Goal: Task Accomplishment & Management: Use online tool/utility

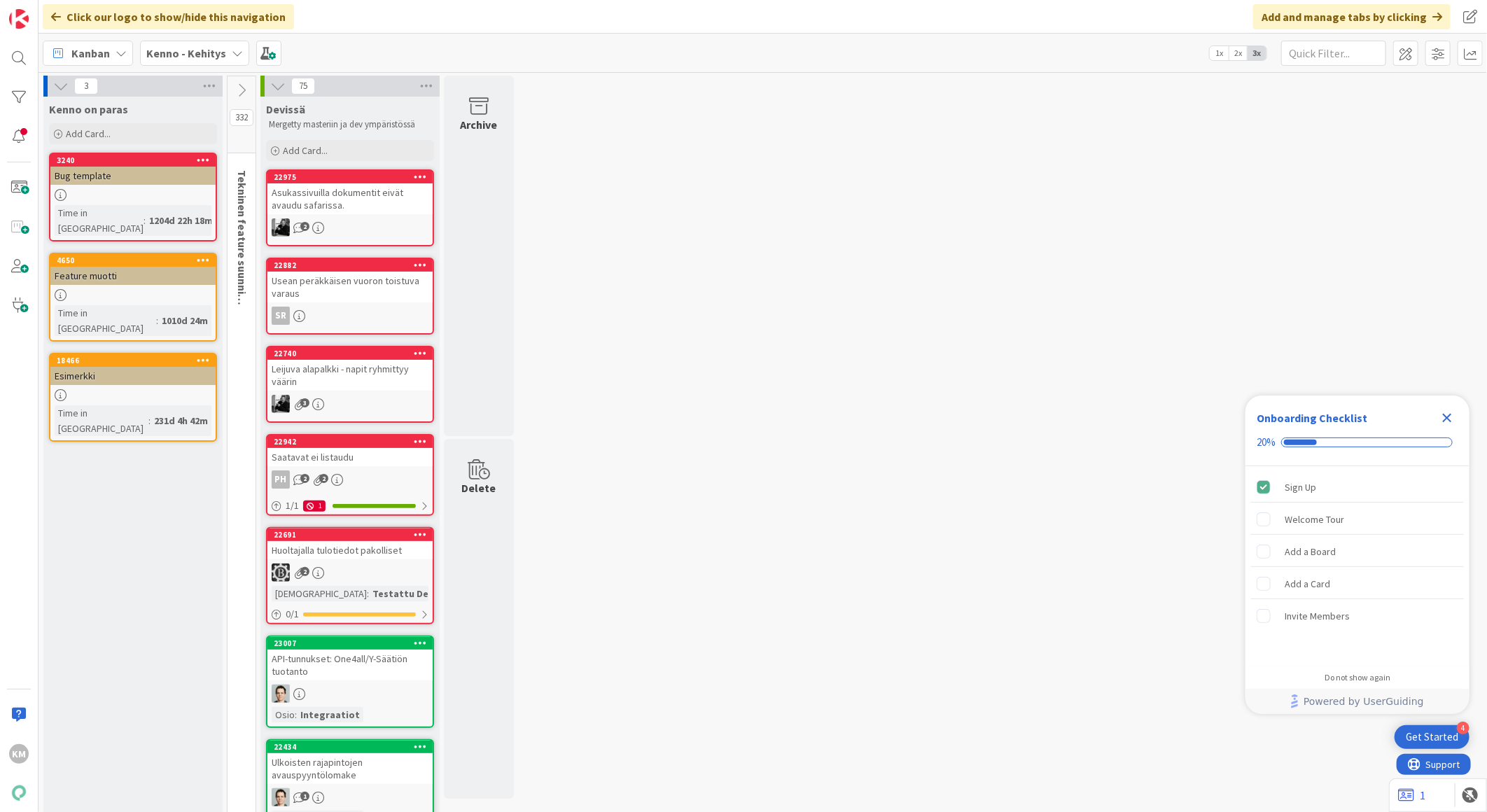
click at [1446, 416] on icon "Close Checklist" at bounding box center [1446, 417] width 17 height 17
click at [204, 58] on b "Kenno - Kehitys" at bounding box center [186, 53] width 80 height 14
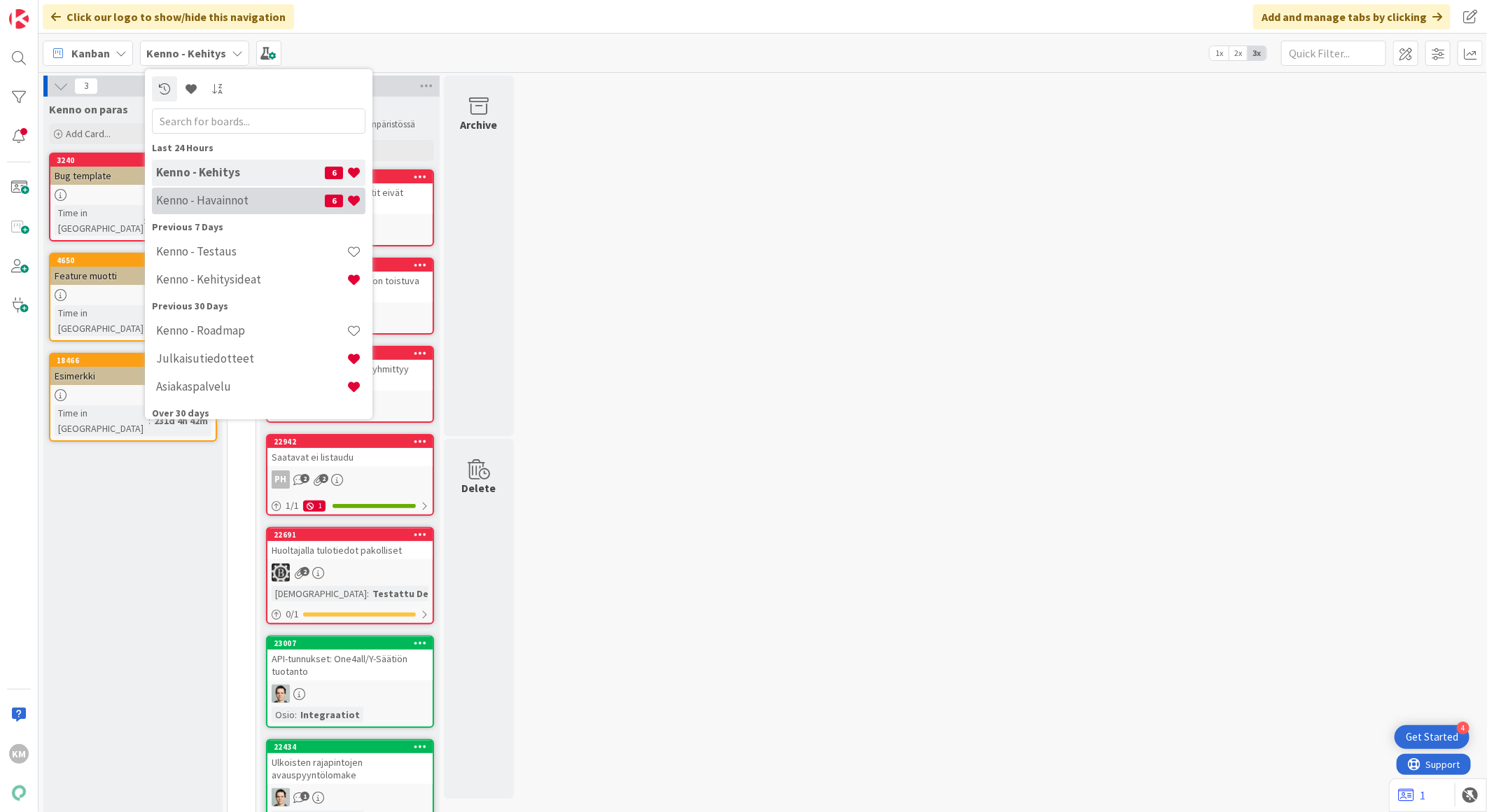
click at [204, 197] on h4 "Kenno - Havainnot" at bounding box center [241, 200] width 168 height 14
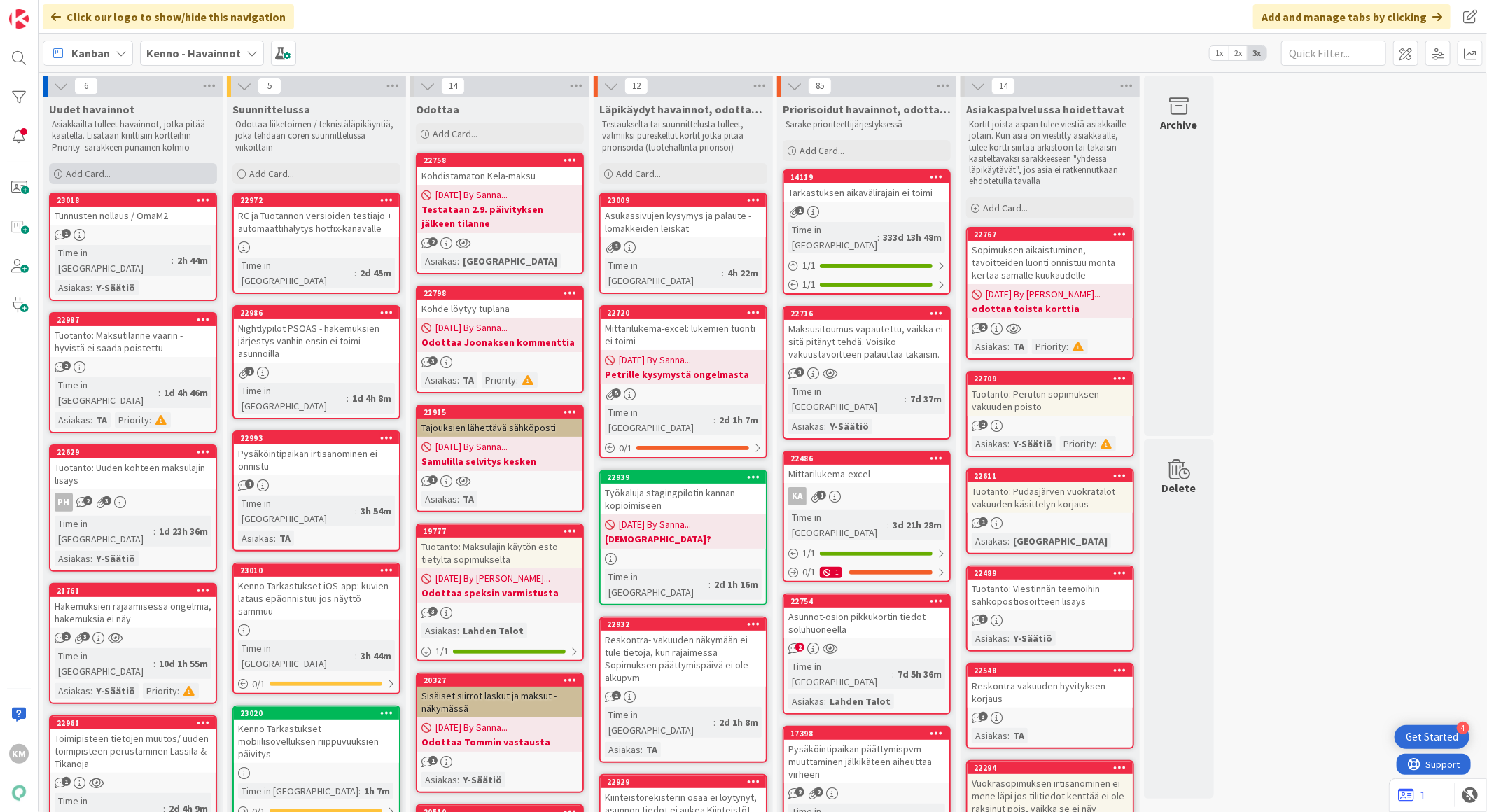
click at [101, 170] on span "Add Card..." at bounding box center [87, 173] width 45 height 13
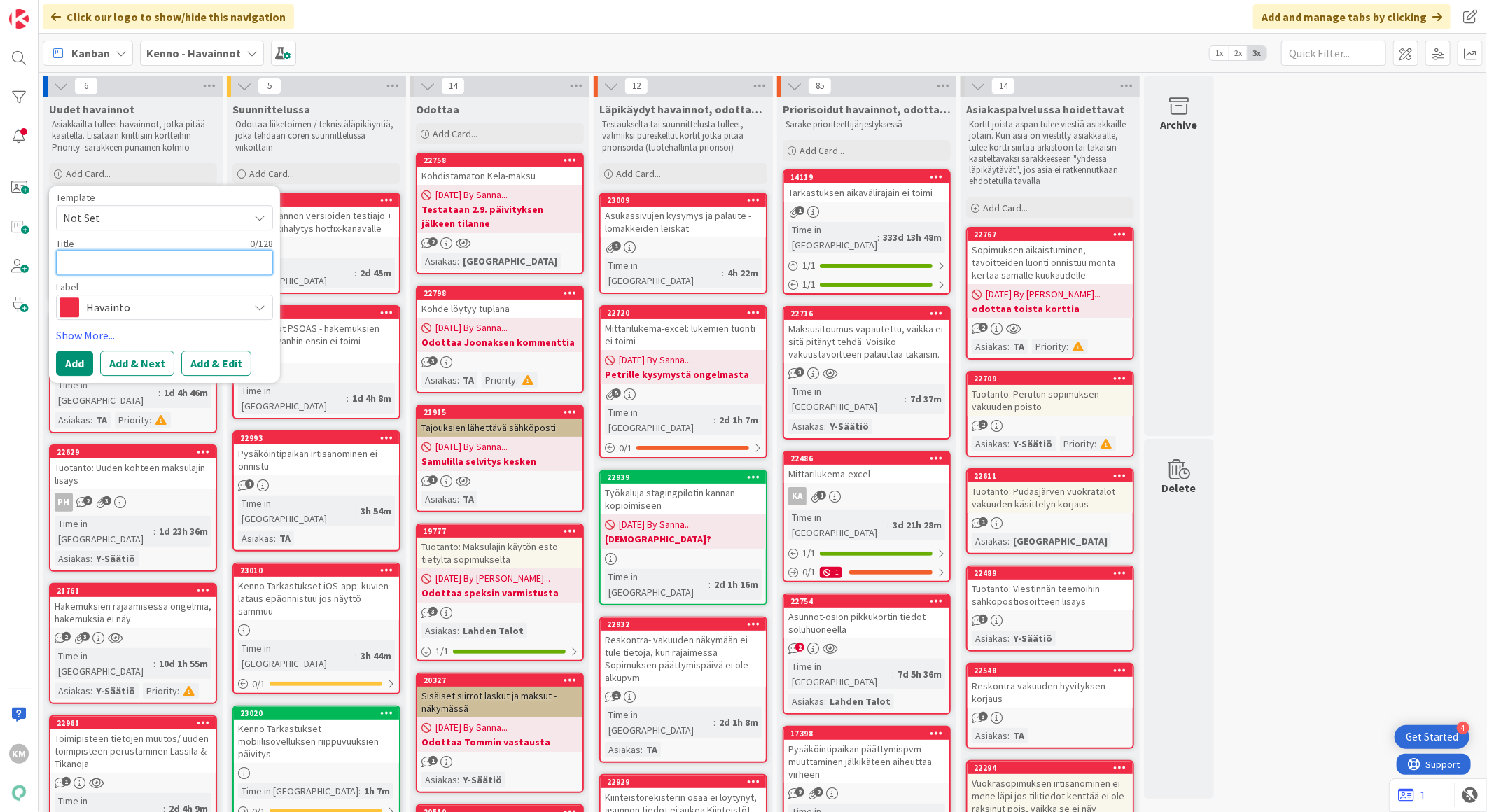
paste textarea "Uudiskohteen tarjouskierrokselle on mennyt sopimuksella oleva asunto"
type textarea "x"
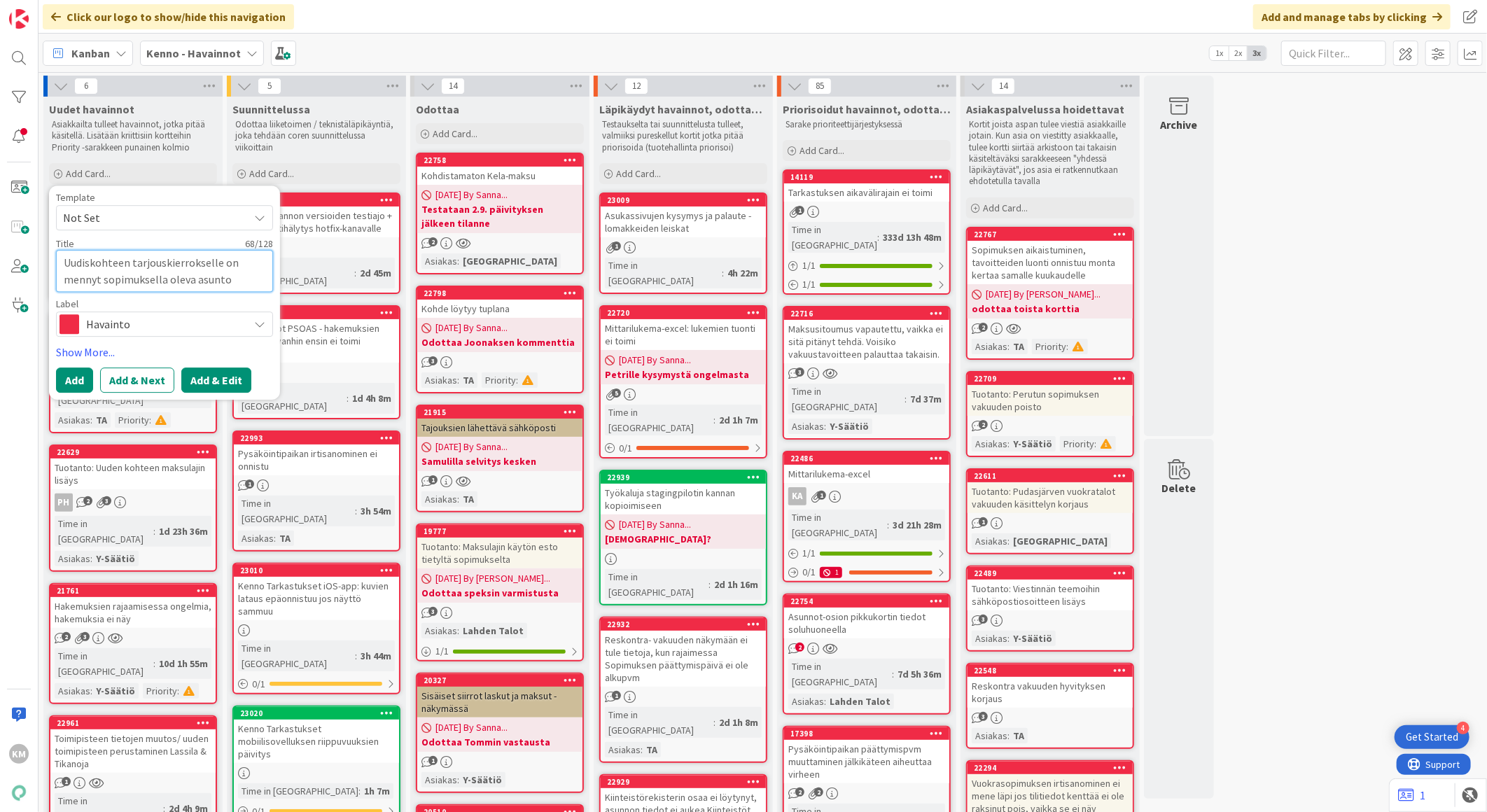
type textarea "Uudiskohteen tarjouskierrokselle on mennyt sopimuksella oleva asunto"
click at [218, 375] on button "Add & Edit" at bounding box center [216, 379] width 70 height 25
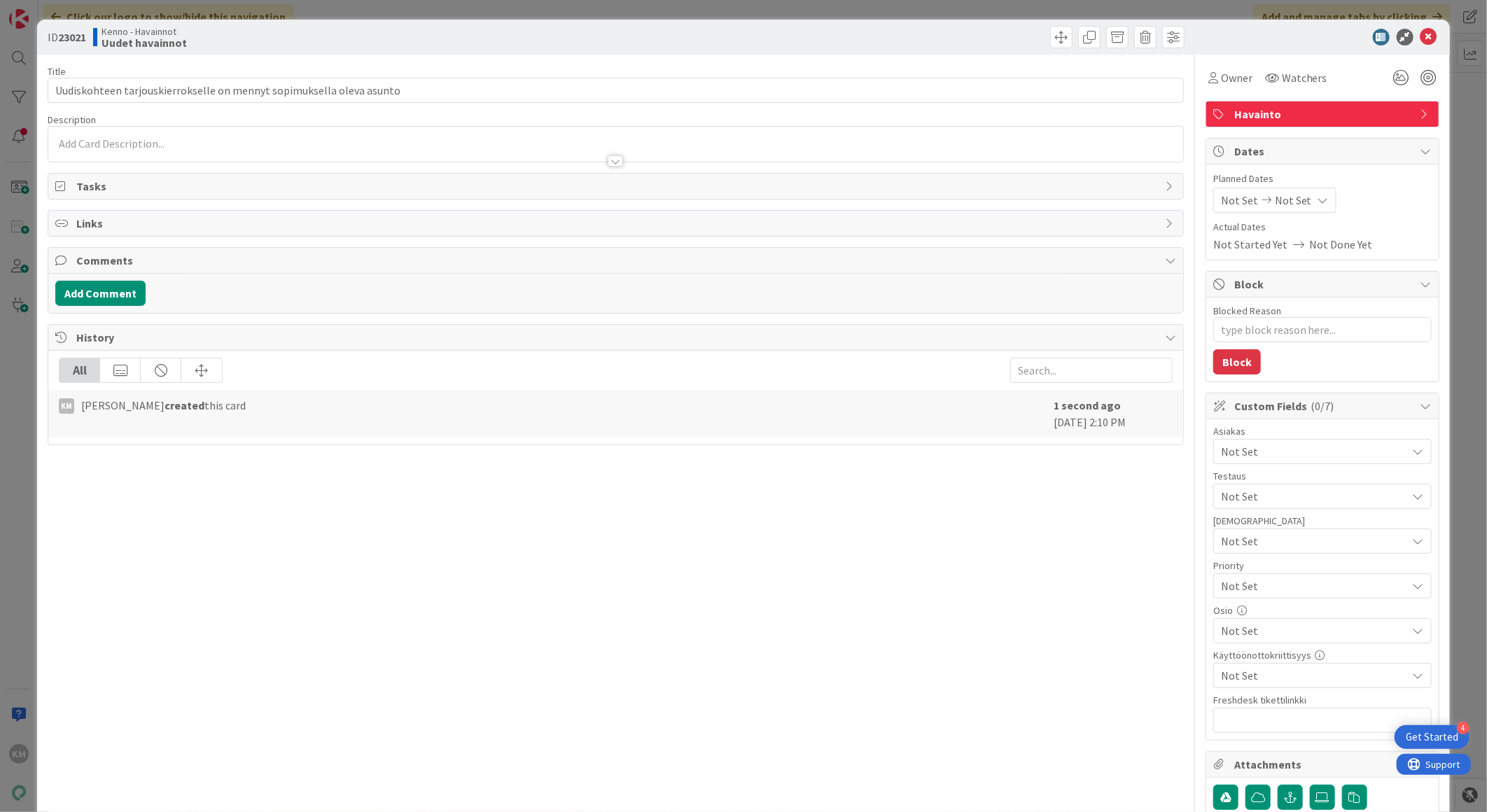
click at [105, 137] on div at bounding box center [615, 144] width 1134 height 35
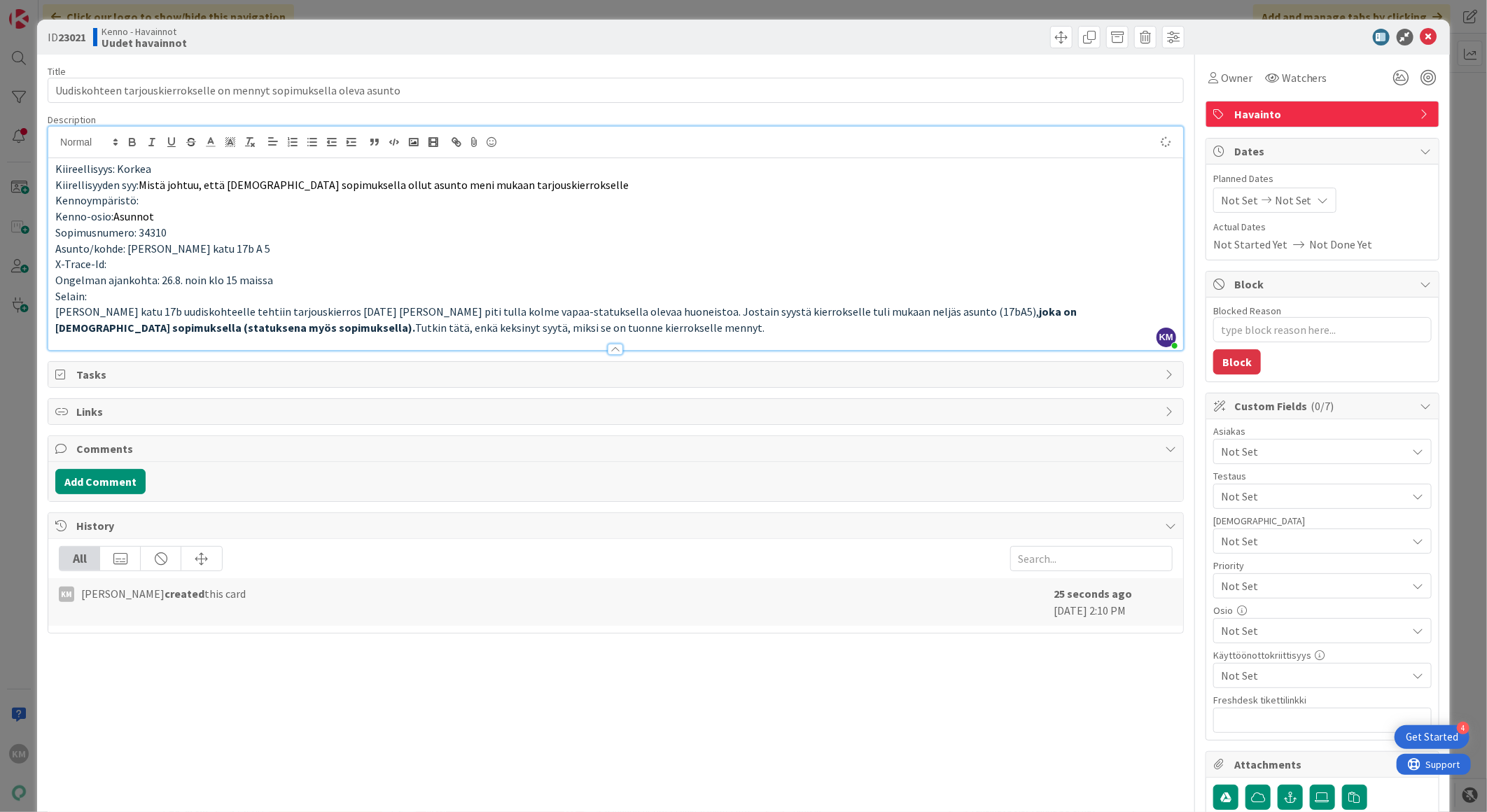
click at [128, 302] on p "Selain:" at bounding box center [615, 296] width 1120 height 16
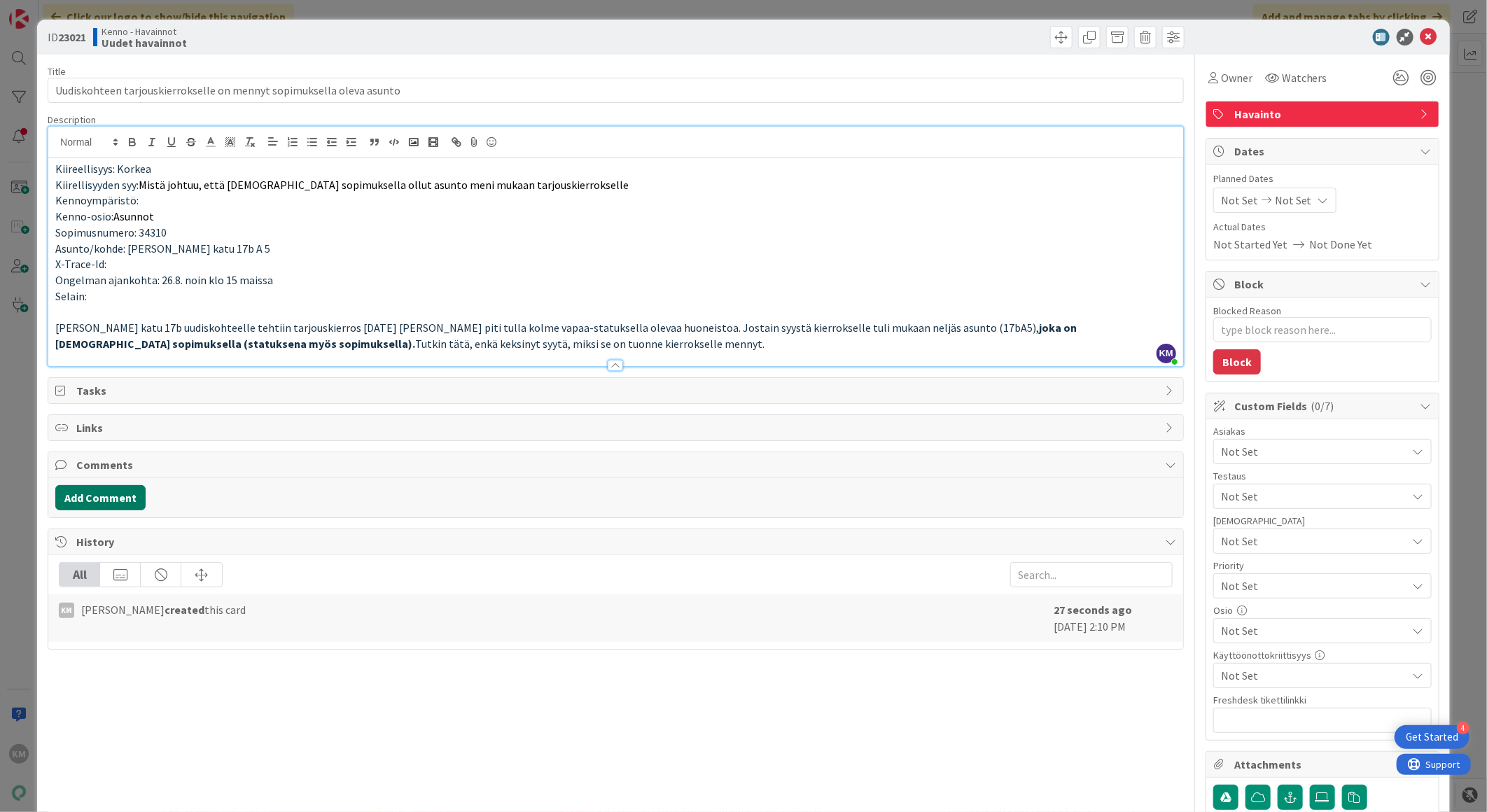
click at [115, 502] on button "Add Comment" at bounding box center [100, 497] width 90 height 25
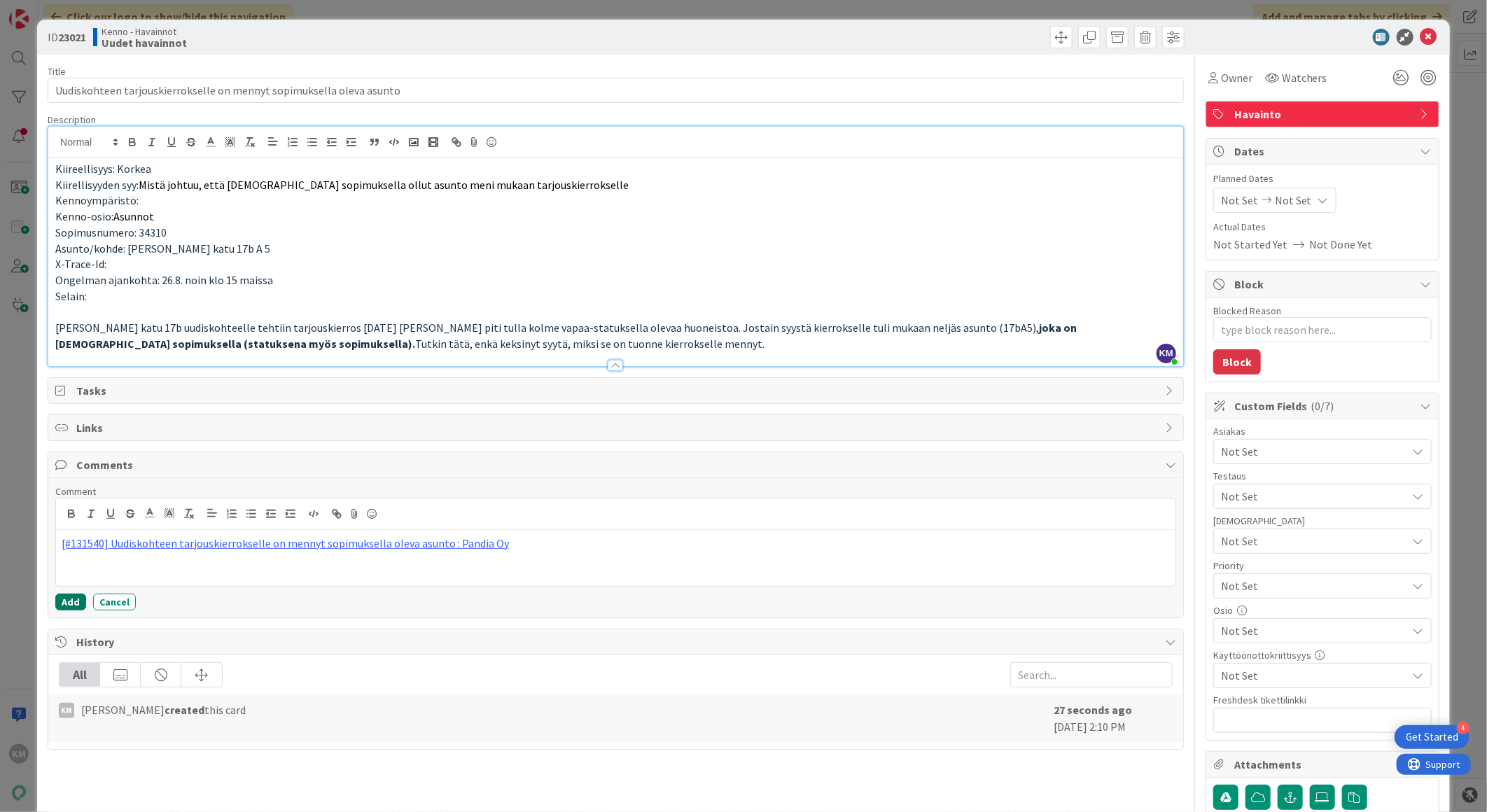
click at [72, 598] on button "Add" at bounding box center [70, 601] width 31 height 17
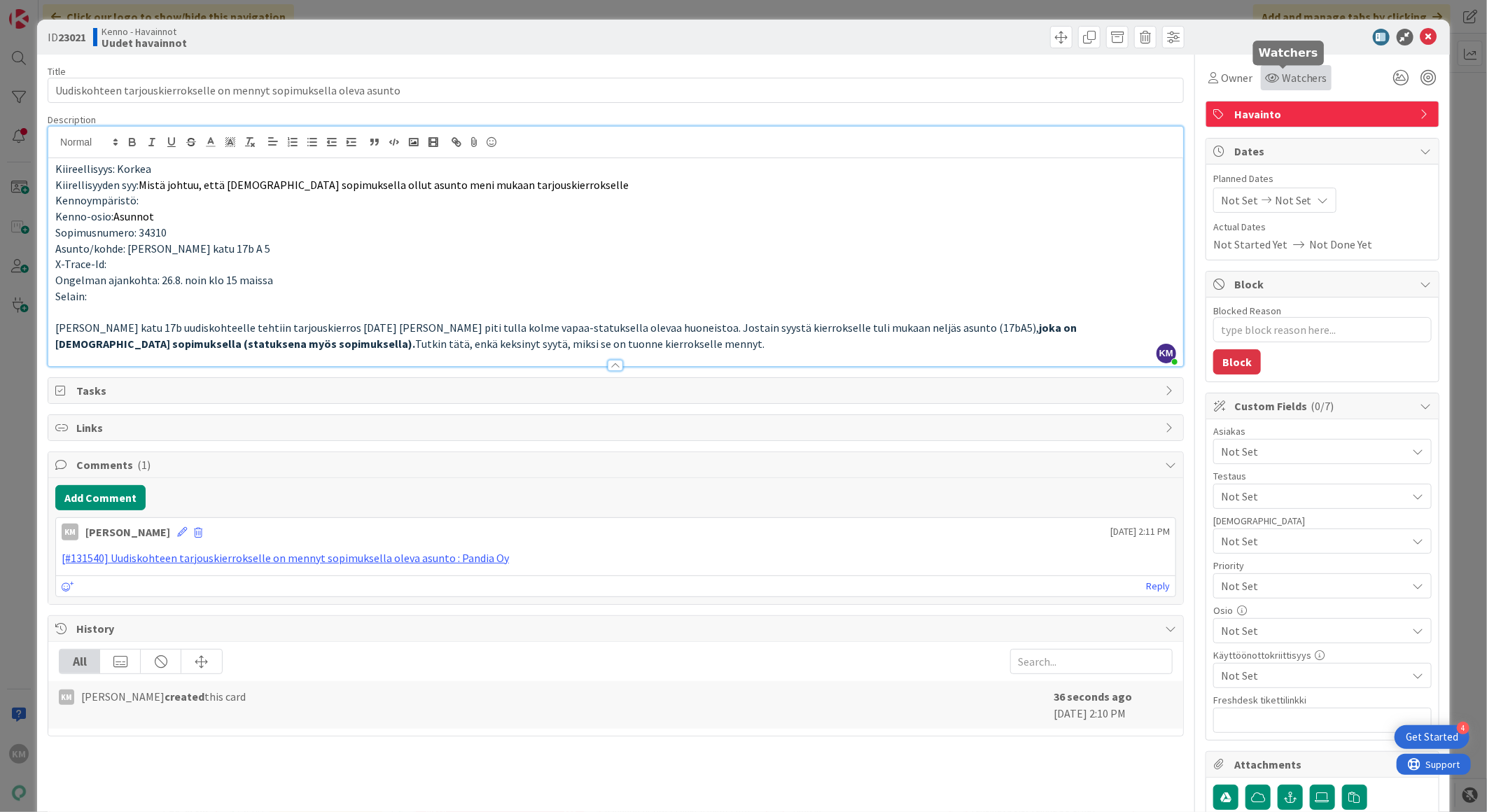
click at [1299, 79] on span "Watchers" at bounding box center [1305, 77] width 46 height 17
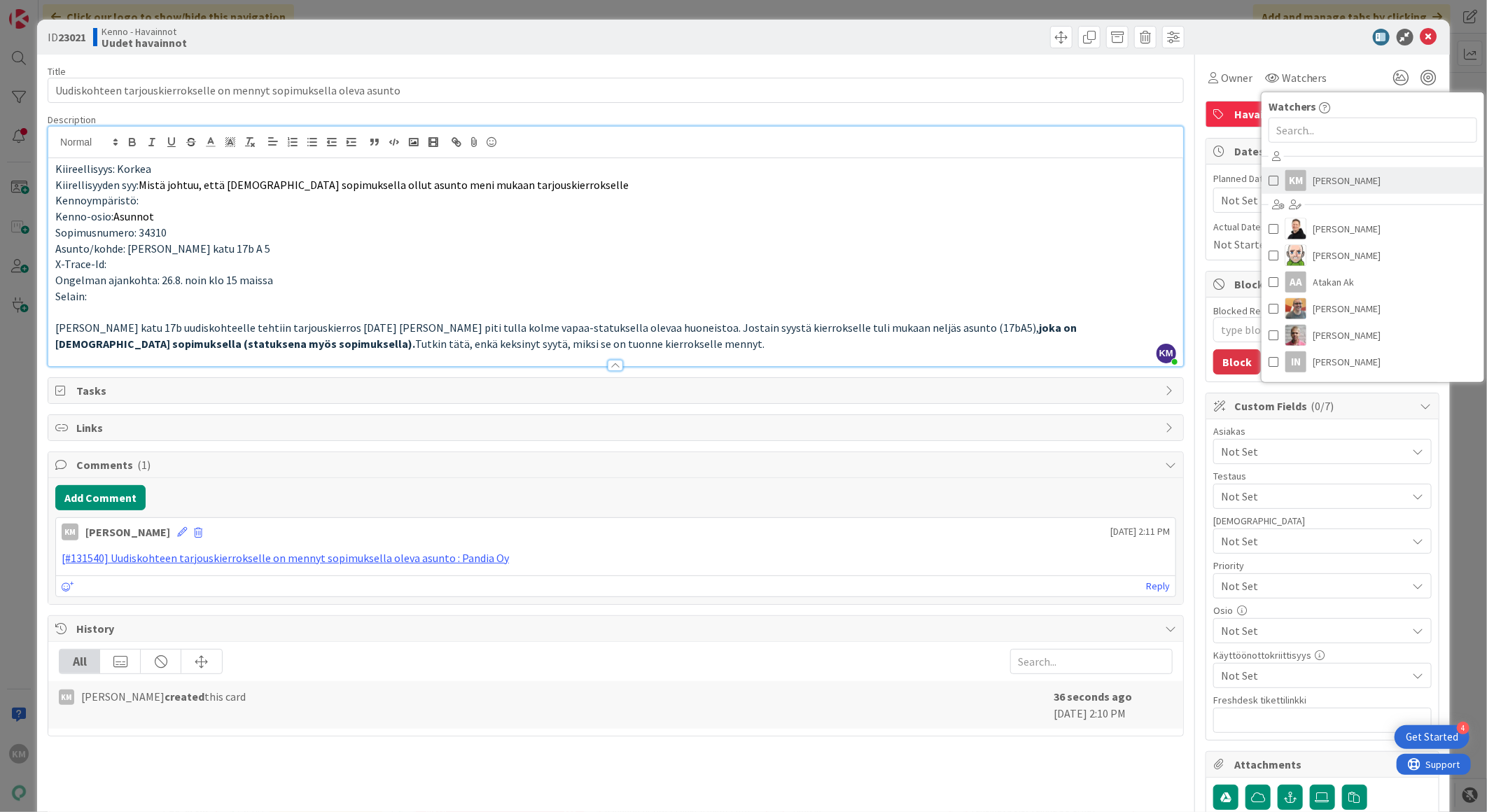
click at [1268, 180] on span at bounding box center [1273, 180] width 10 height 21
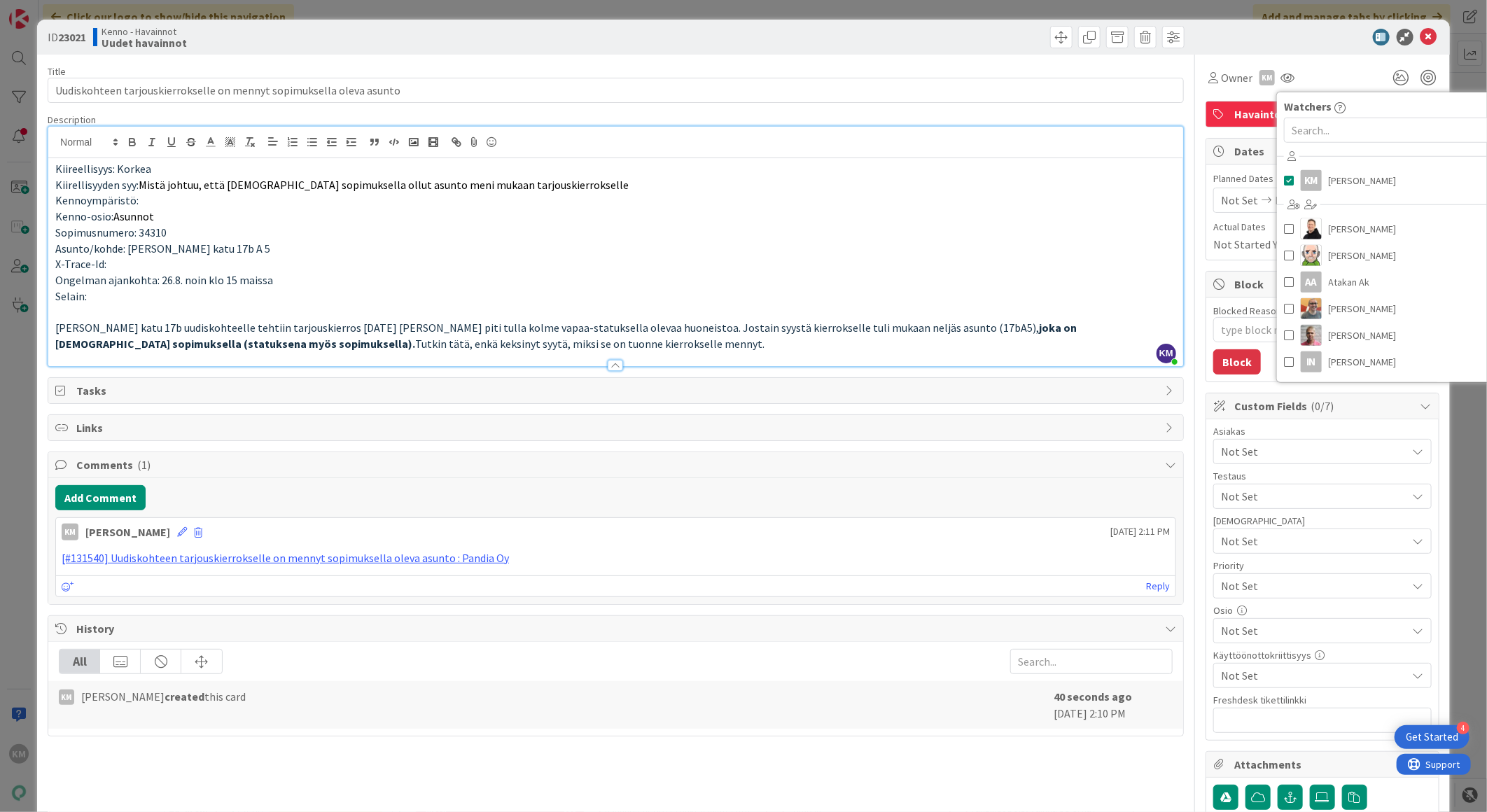
click at [1311, 56] on div "Owner KM Watchers KM Kaisa Moilanen Ansu Nevalainen Antti Niemenpää AA Atakan A…" at bounding box center [1323, 72] width 234 height 36
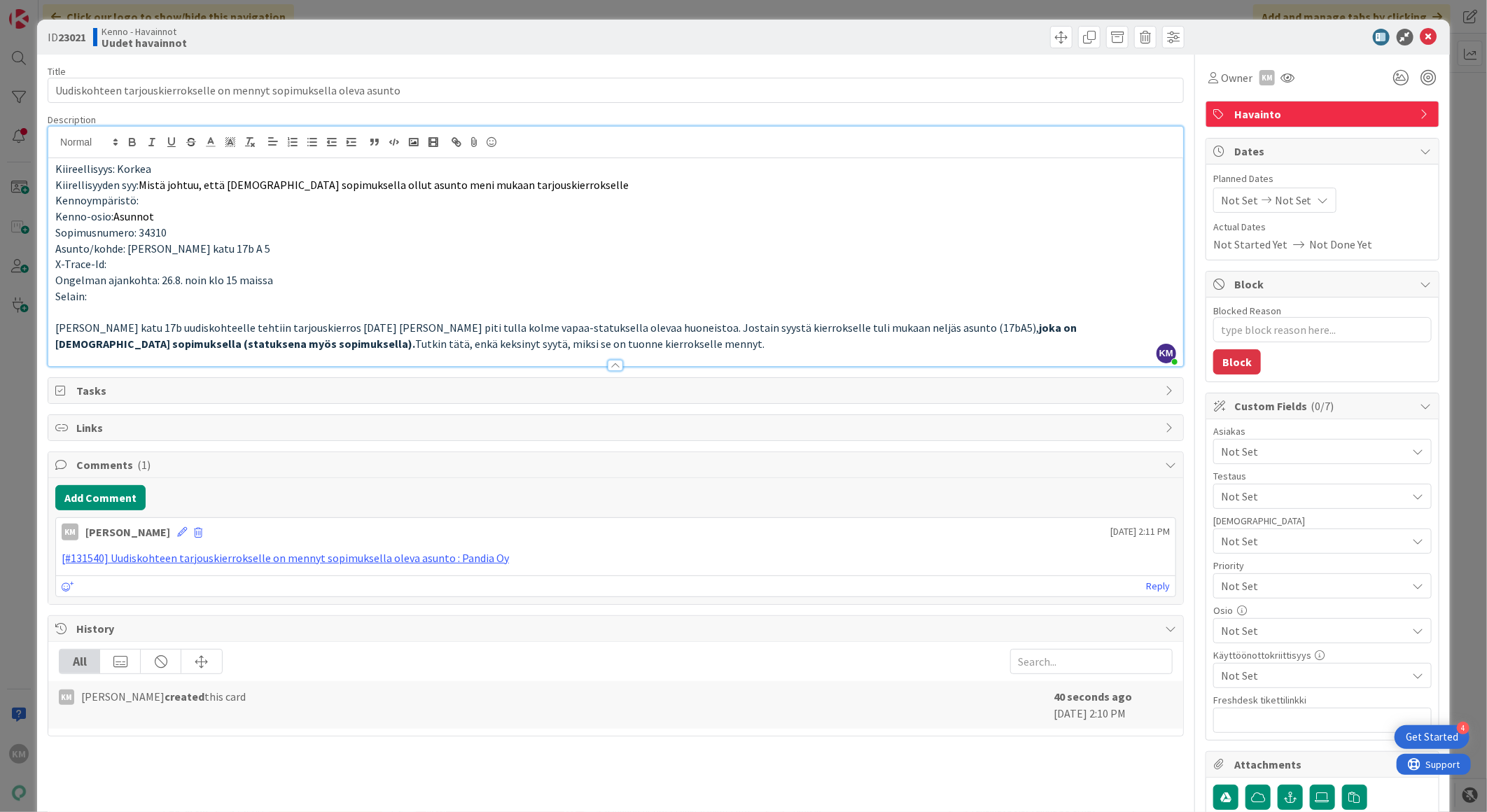
click at [1265, 454] on span "Not Set" at bounding box center [1314, 451] width 186 height 17
click at [1243, 484] on link "TA" at bounding box center [1319, 483] width 223 height 25
click at [1432, 346] on div "ID 23021 Kenno - Havainnot Uudet havainnot Title 68 / 128 Uudiskohteen tarjousk…" at bounding box center [743, 464] width 1413 height 890
click at [1310, 807] on label at bounding box center [1322, 796] width 25 height 25
click at [1310, 784] on input "file" at bounding box center [1310, 784] width 0 height 0
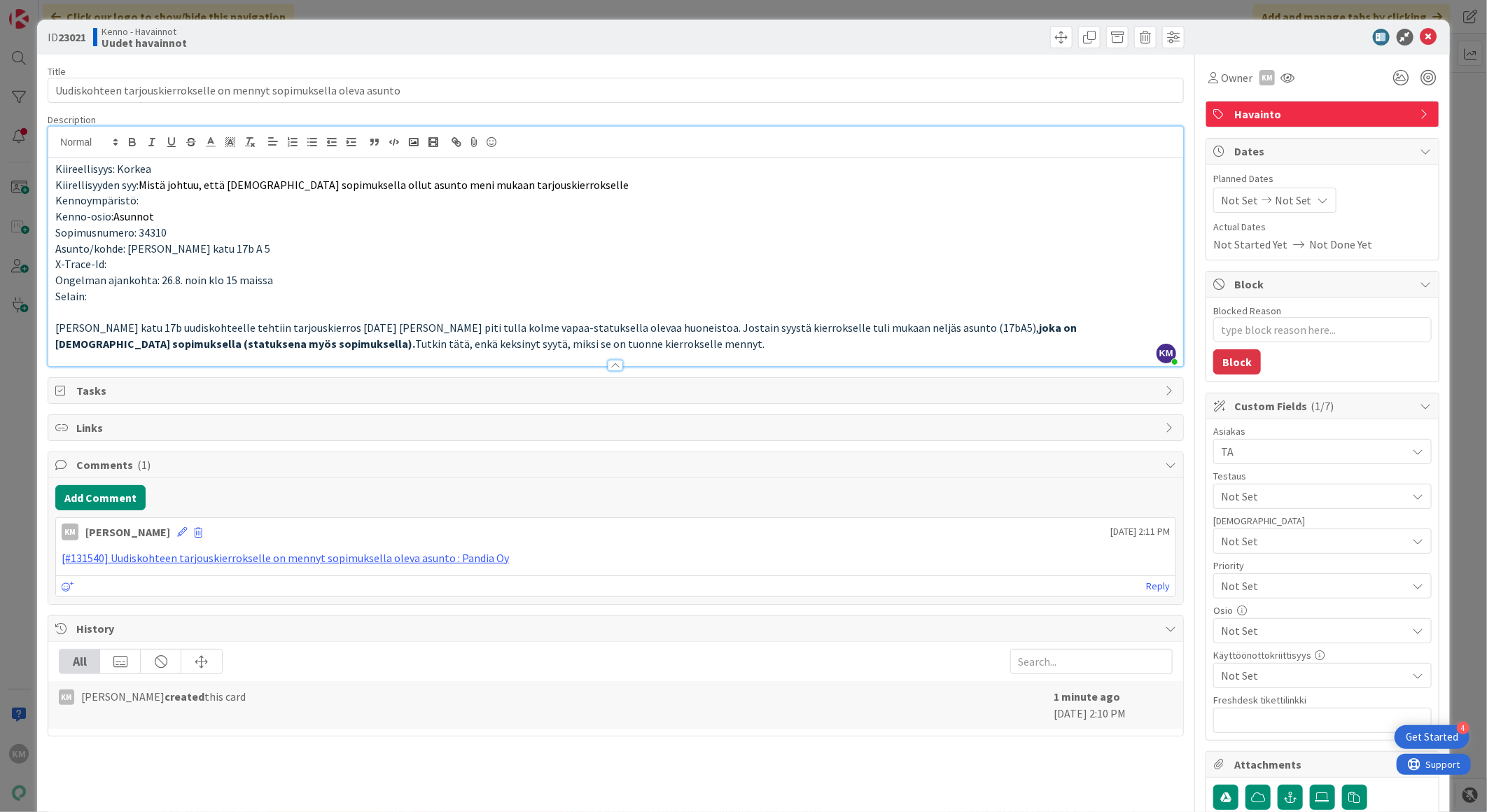
type textarea "x"
click at [65, 38] on b "23021" at bounding box center [72, 37] width 28 height 14
copy b "23021"
click at [1421, 36] on icon at bounding box center [1429, 37] width 17 height 17
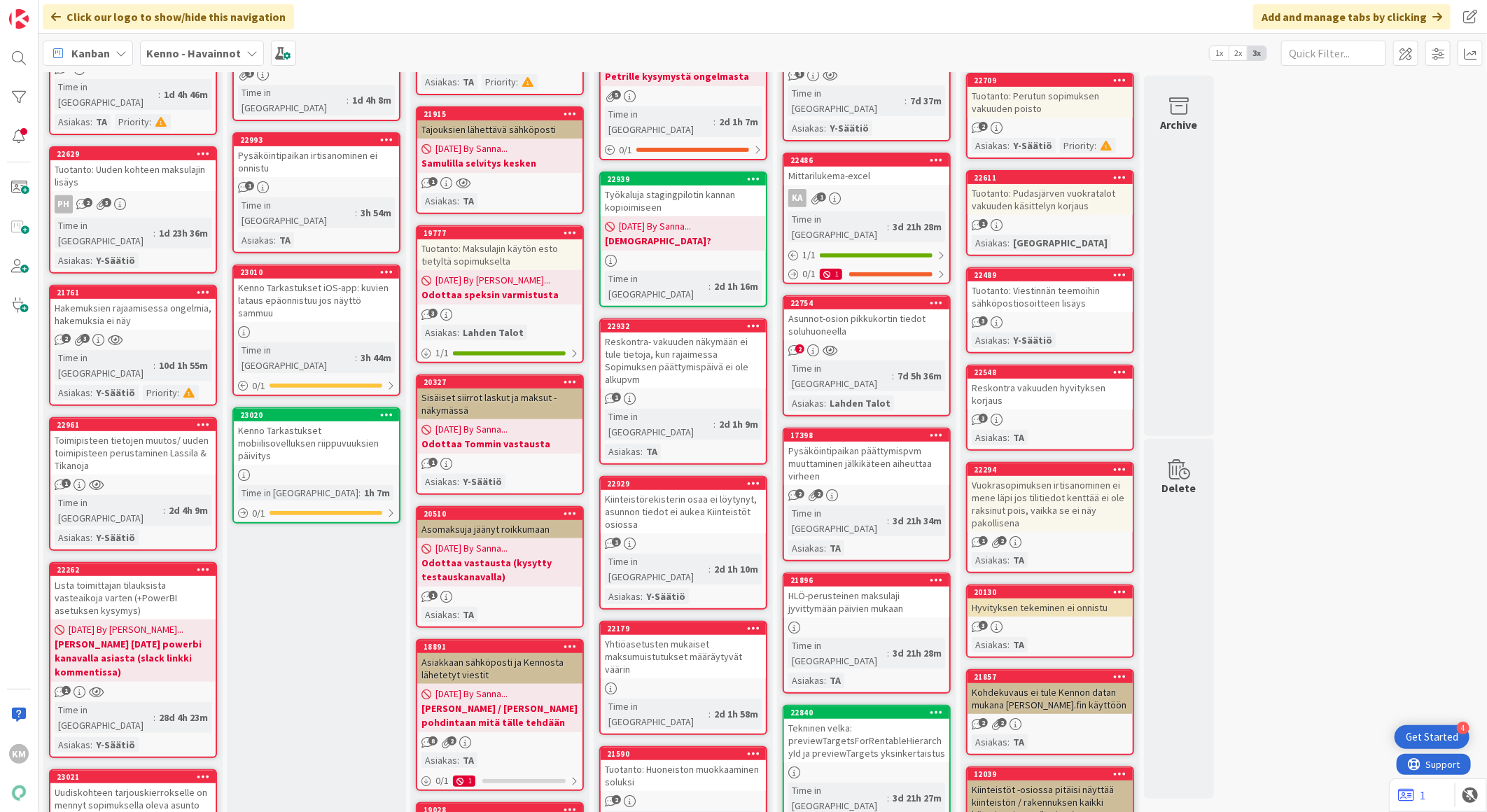
scroll to position [311, 0]
